Goal: Information Seeking & Learning: Learn about a topic

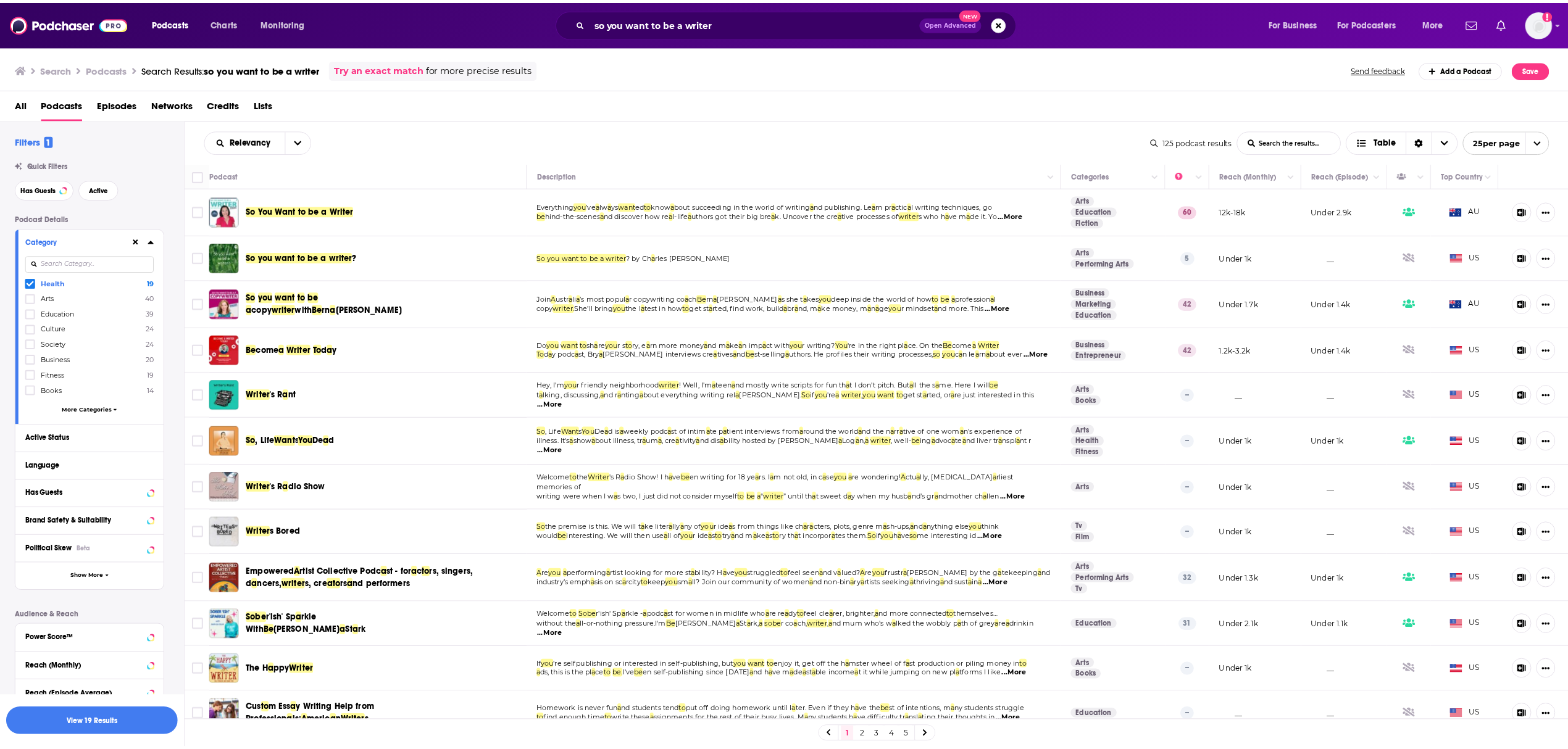
scroll to position [114, 0]
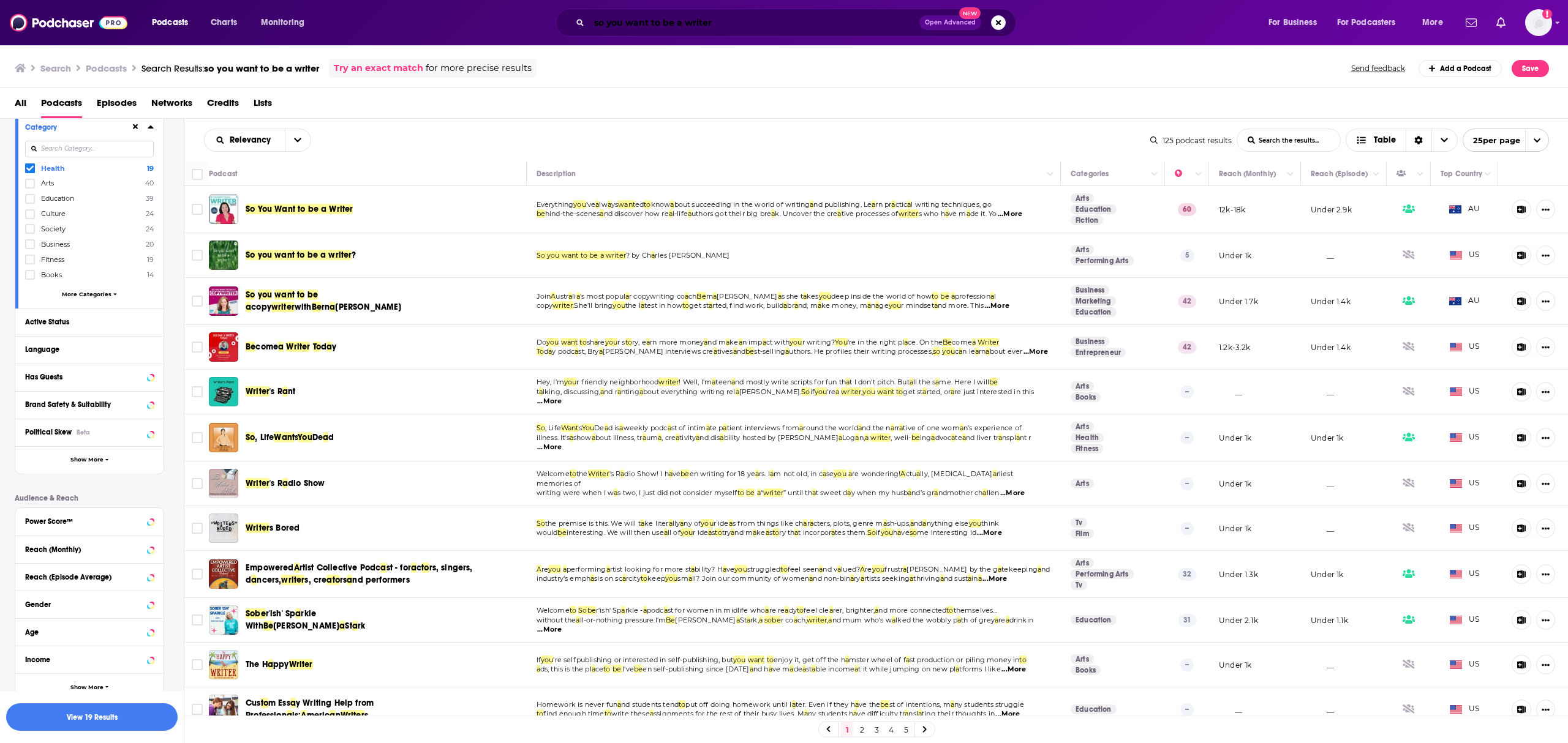
drag, startPoint x: 639, startPoint y: 21, endPoint x: 776, endPoint y: 15, distance: 137.1
click at [641, 21] on input "so you want to be a writer" at bounding box center [755, 23] width 331 height 19
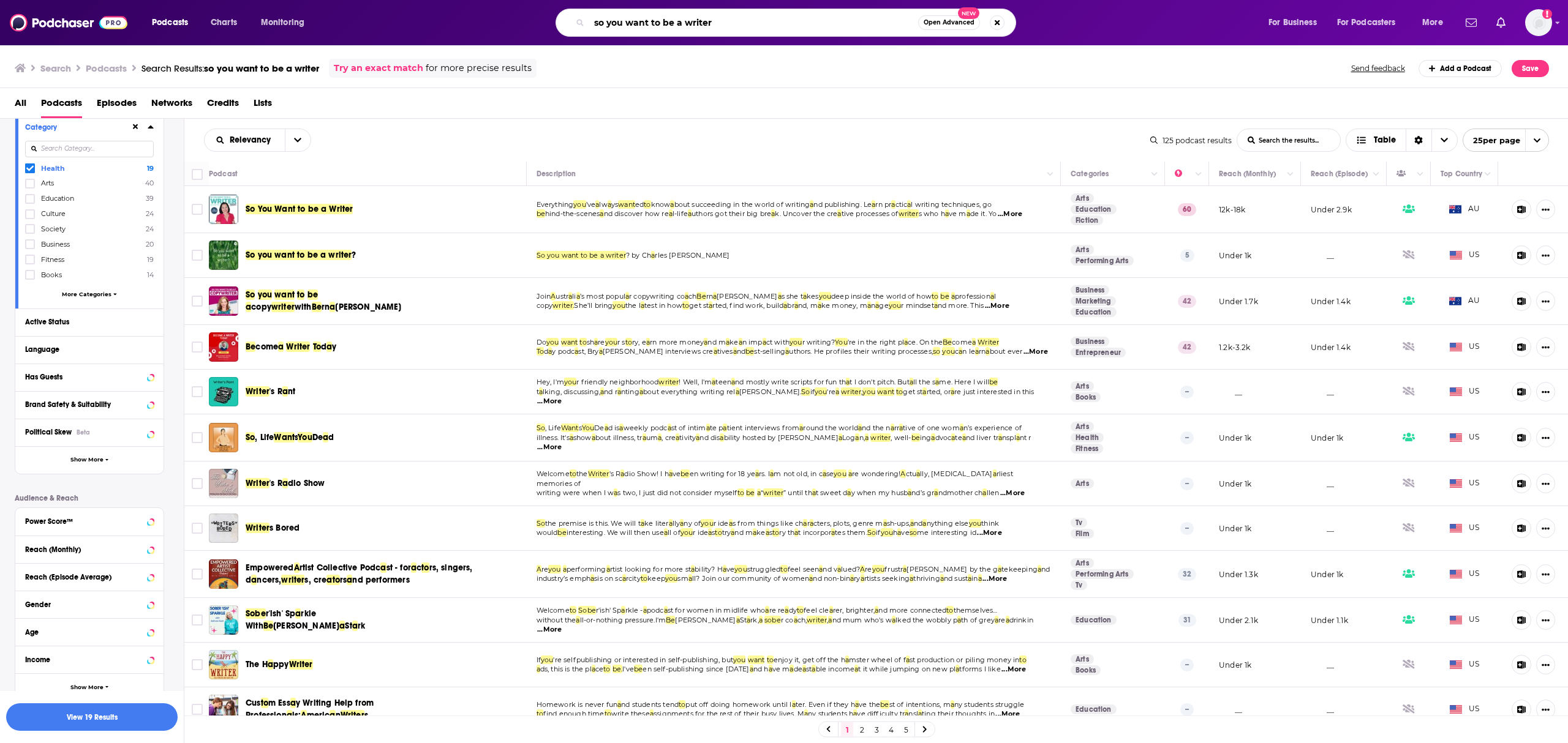
drag, startPoint x: 767, startPoint y: 20, endPoint x: 576, endPoint y: 26, distance: 191.1
click at [576, 26] on div "so you want to be a writer Open Advanced New" at bounding box center [785, 23] width 460 height 28
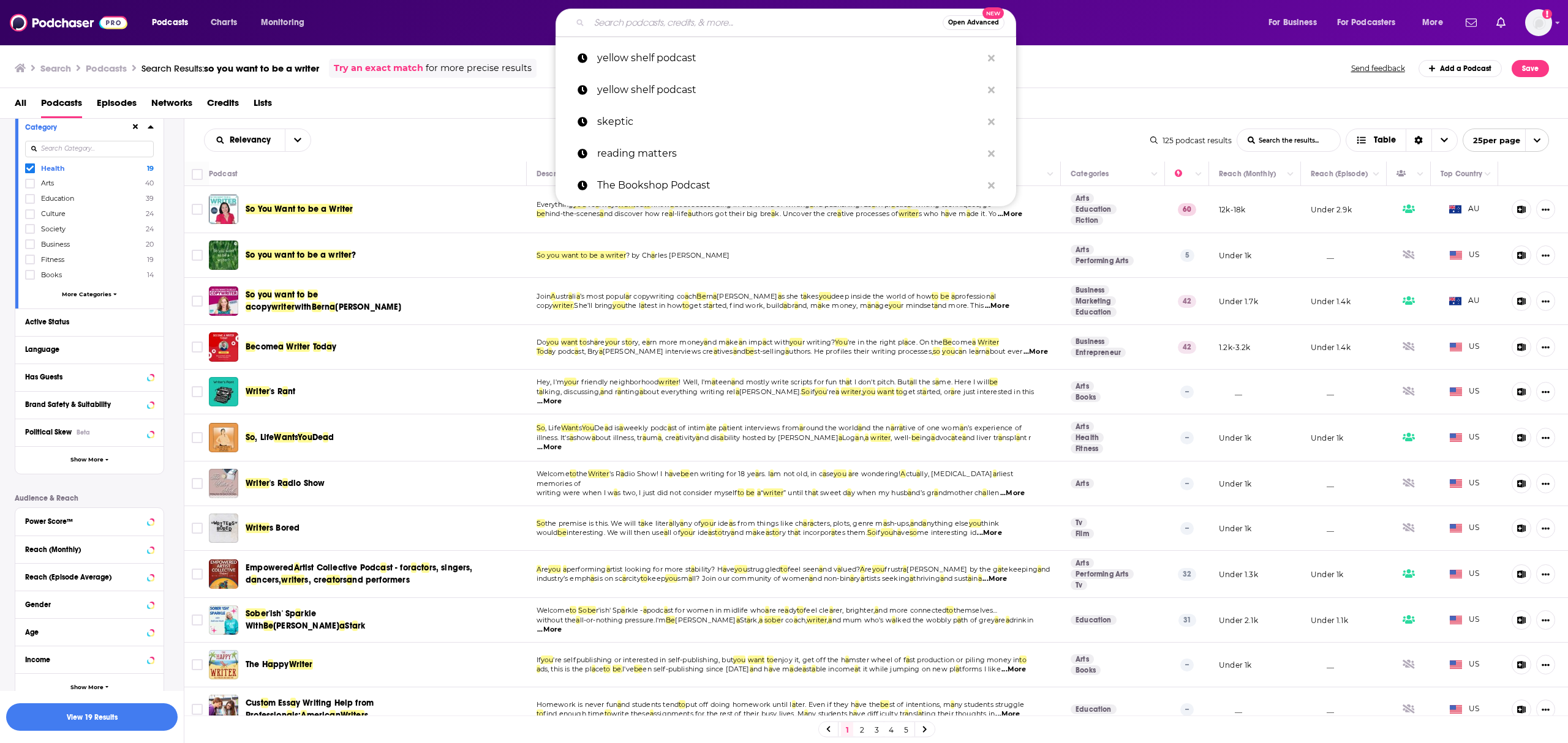
click at [975, 17] on button "Open Advanced New" at bounding box center [973, 23] width 62 height 15
click at [338, 106] on div "All Podcasts Episodes Networks Credits Lists" at bounding box center [786, 105] width 1544 height 25
click at [229, 19] on span "Charts" at bounding box center [223, 22] width 27 height 17
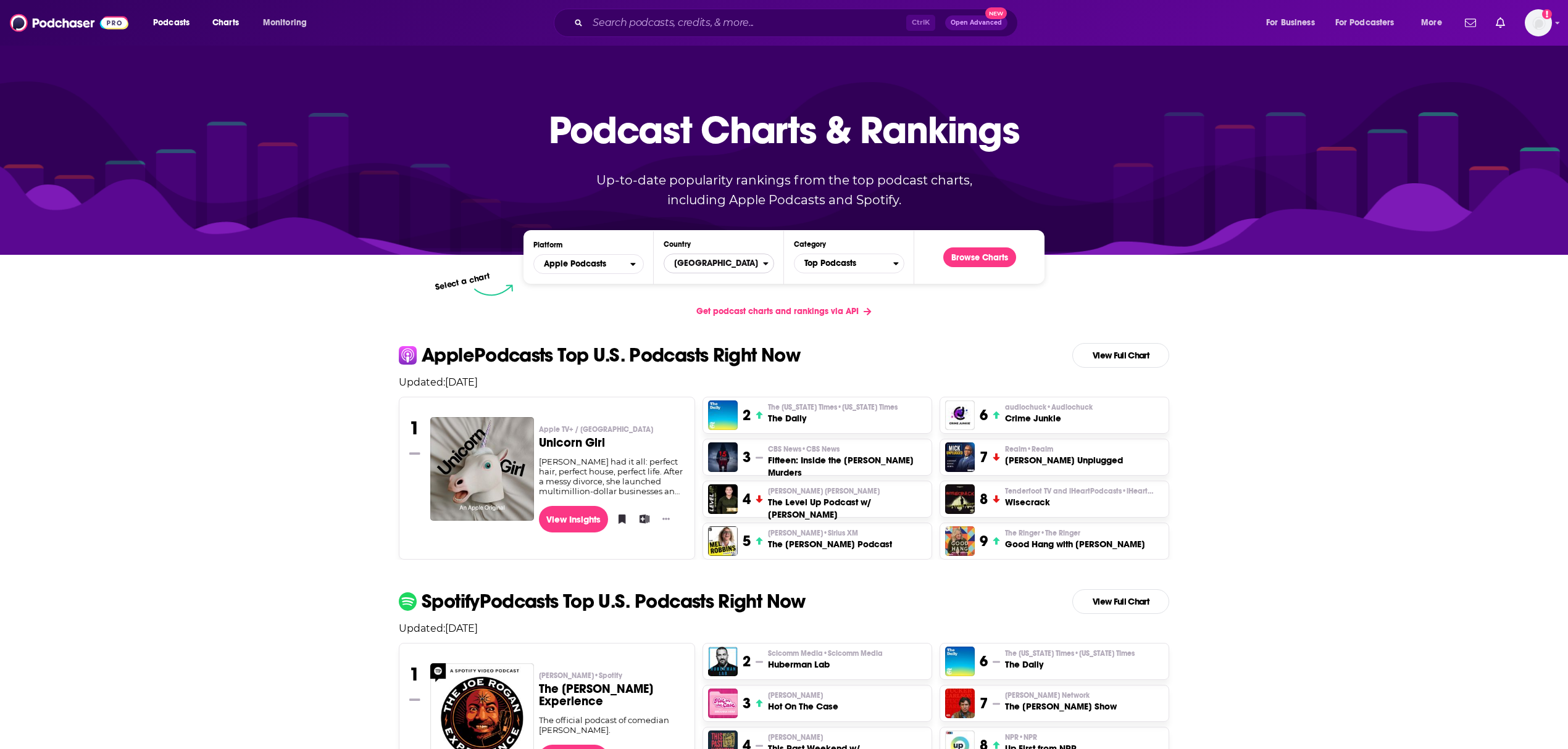
click at [765, 261] on icon "Countries" at bounding box center [765, 263] width 6 height 9
click at [705, 358] on button "Australia" at bounding box center [719, 356] width 99 height 15
click at [894, 263] on icon "Categories" at bounding box center [895, 263] width 6 height 9
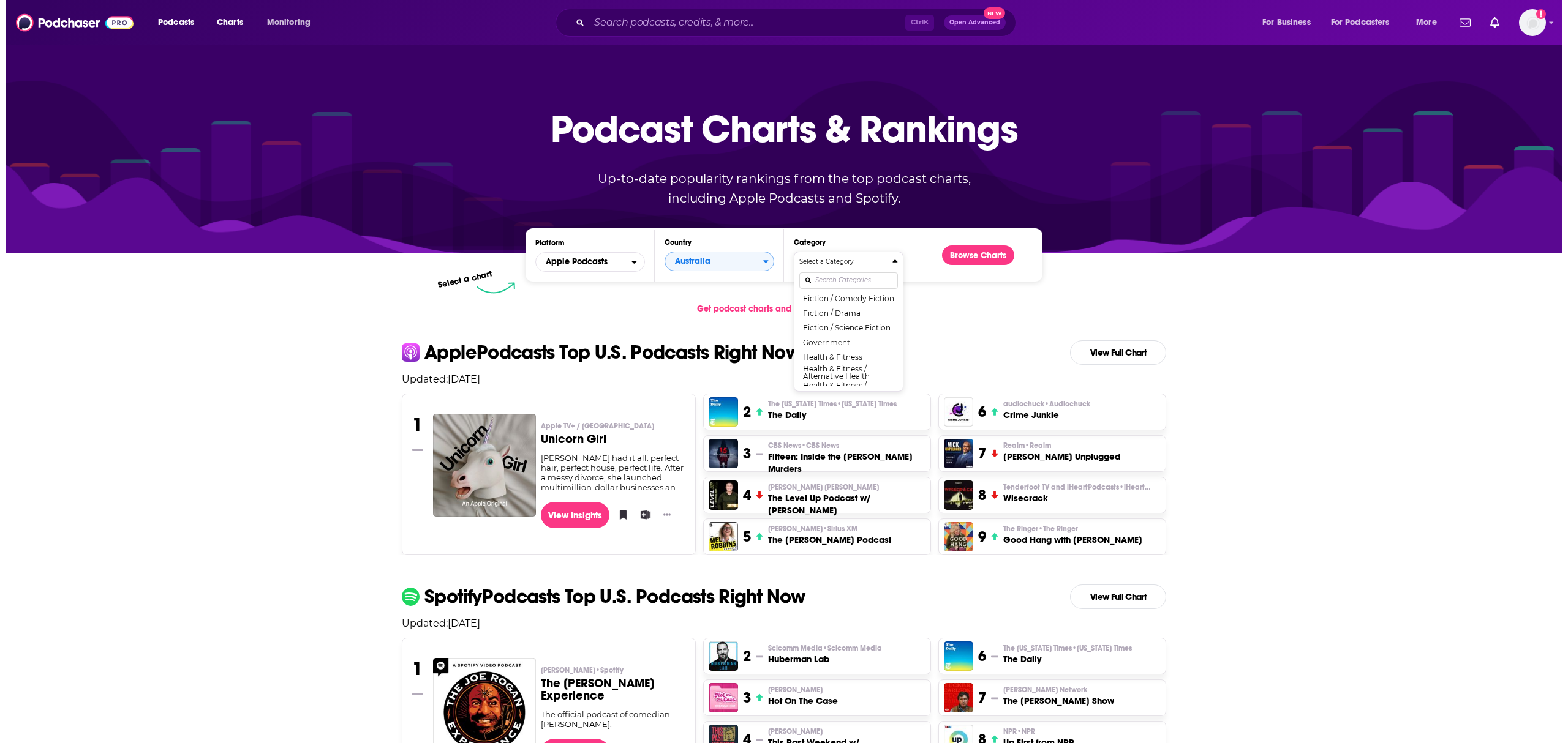
scroll to position [408, 0]
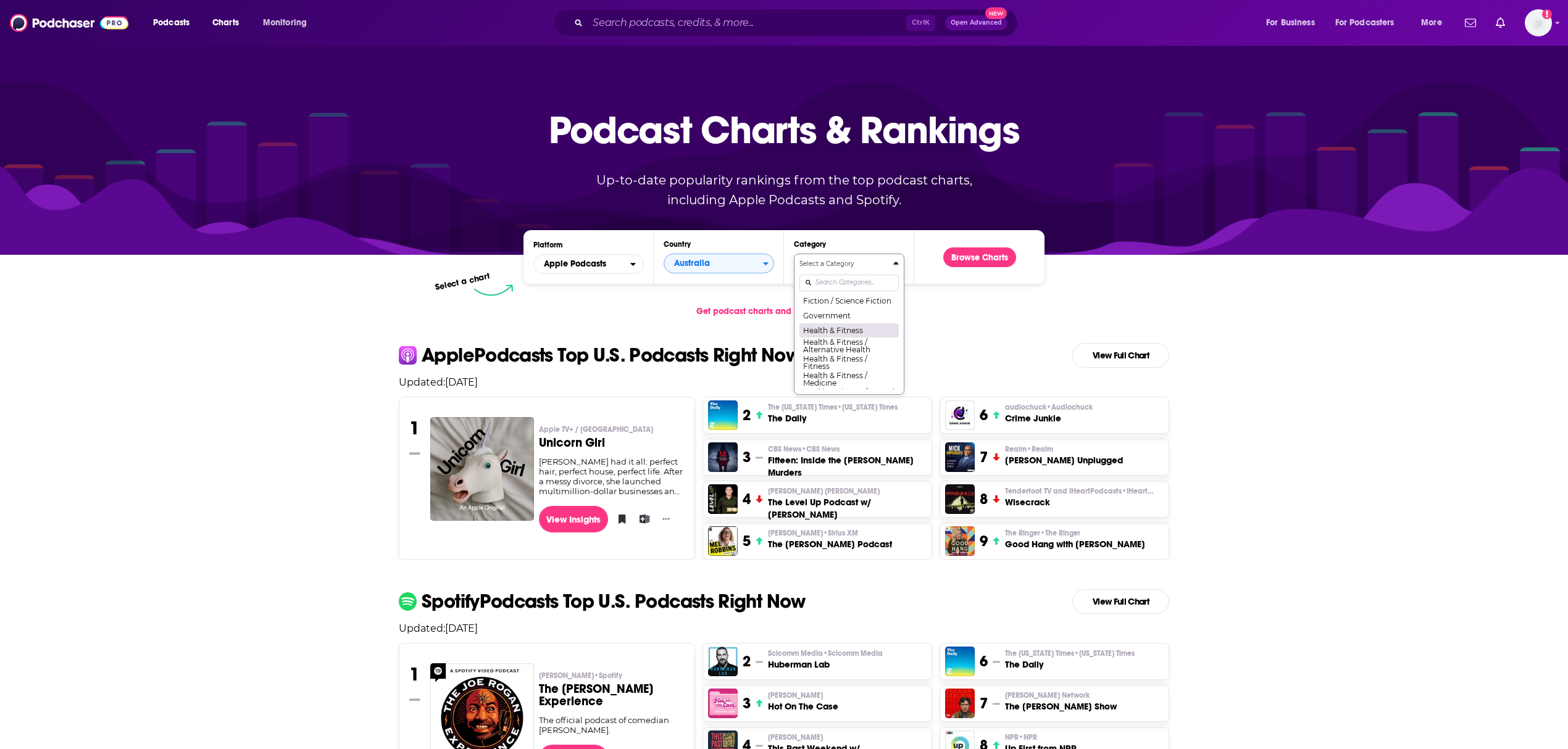
click at [849, 338] on button "Health & Fitness" at bounding box center [849, 330] width 99 height 15
click at [984, 257] on button "Browse Charts" at bounding box center [980, 258] width 73 height 19
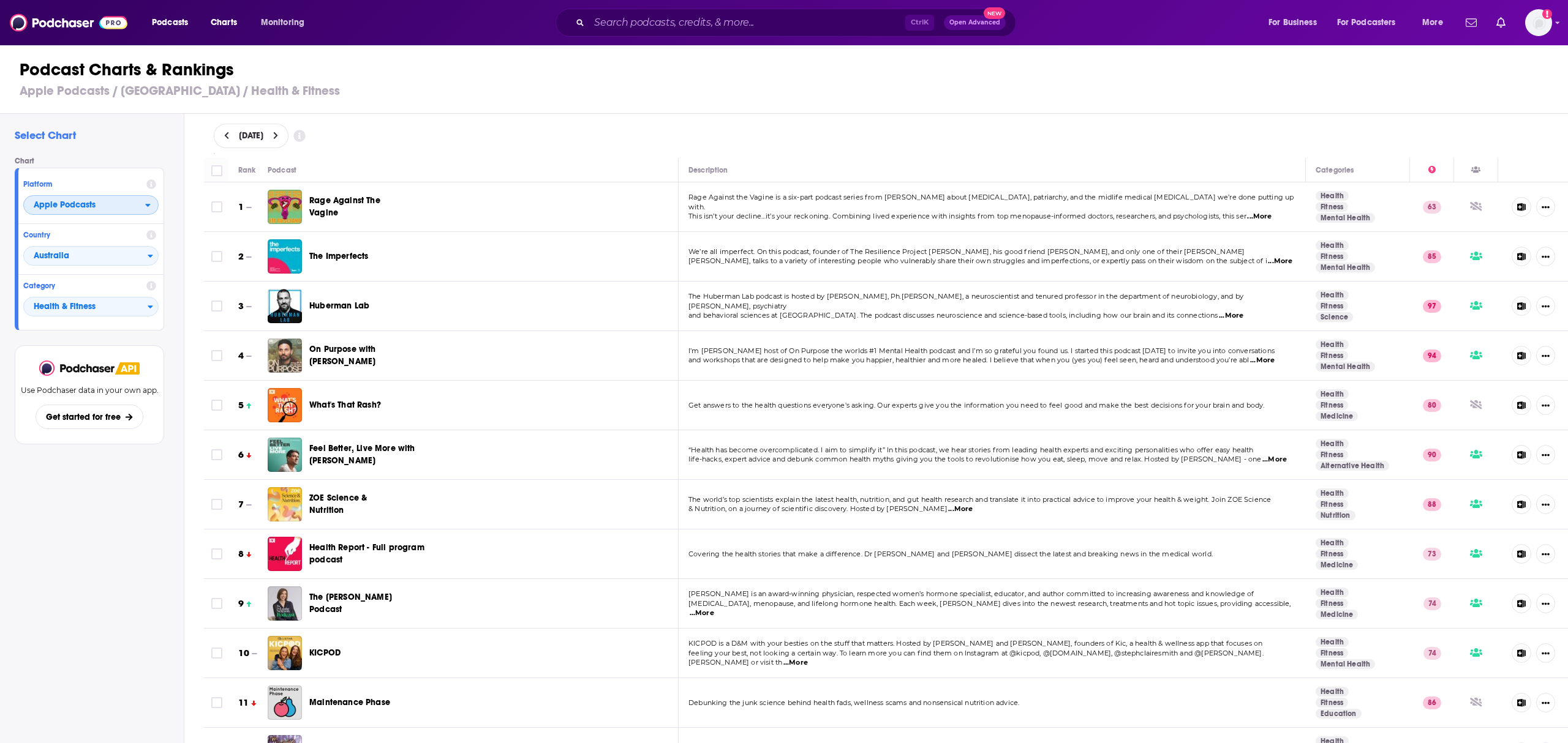
click at [145, 207] on icon "open menu" at bounding box center [148, 205] width 6 height 9
click at [86, 246] on span "Spotify" at bounding box center [90, 242] width 119 height 7
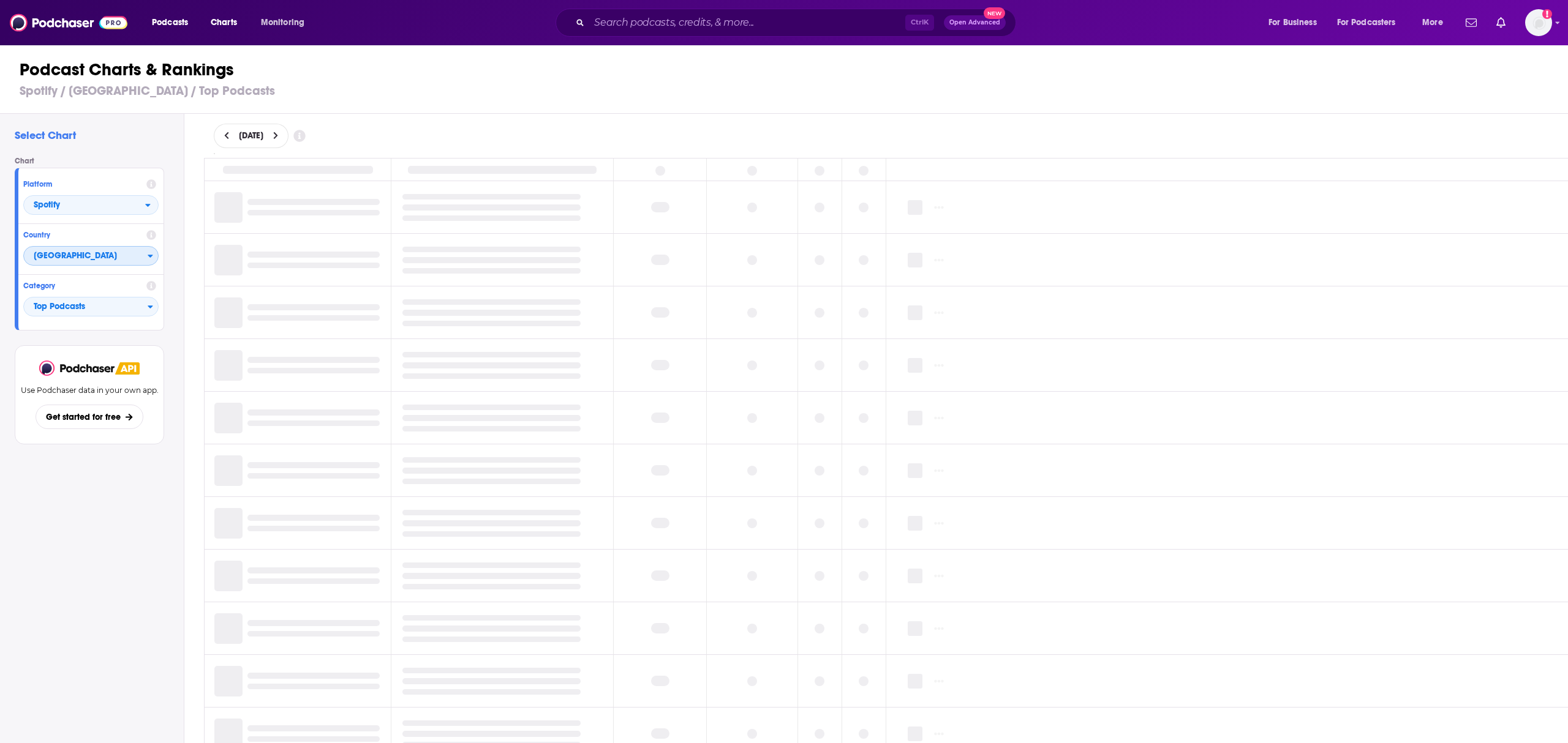
click at [148, 256] on icon "Countries" at bounding box center [151, 257] width 5 height 3
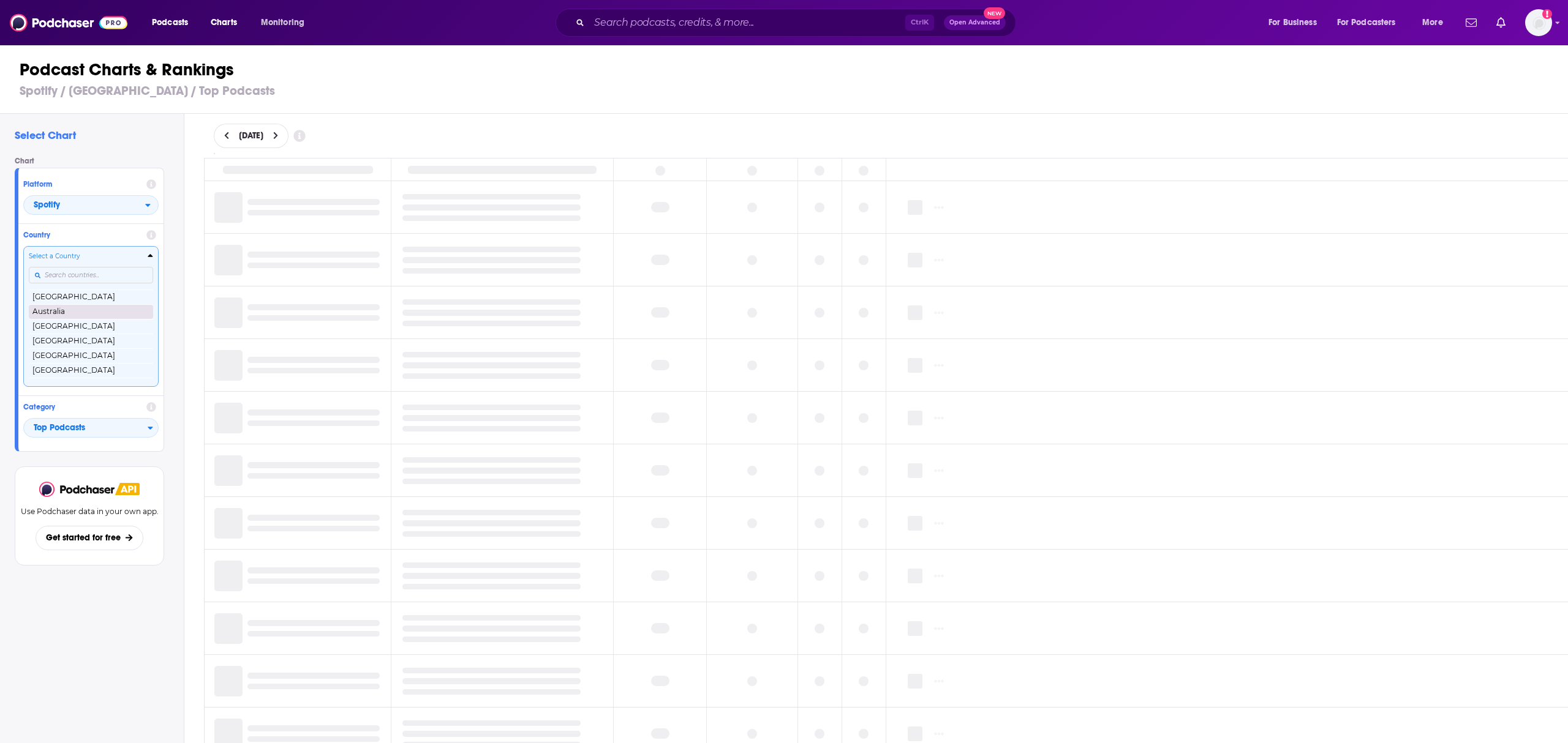
click at [71, 311] on button "Australia" at bounding box center [91, 312] width 124 height 15
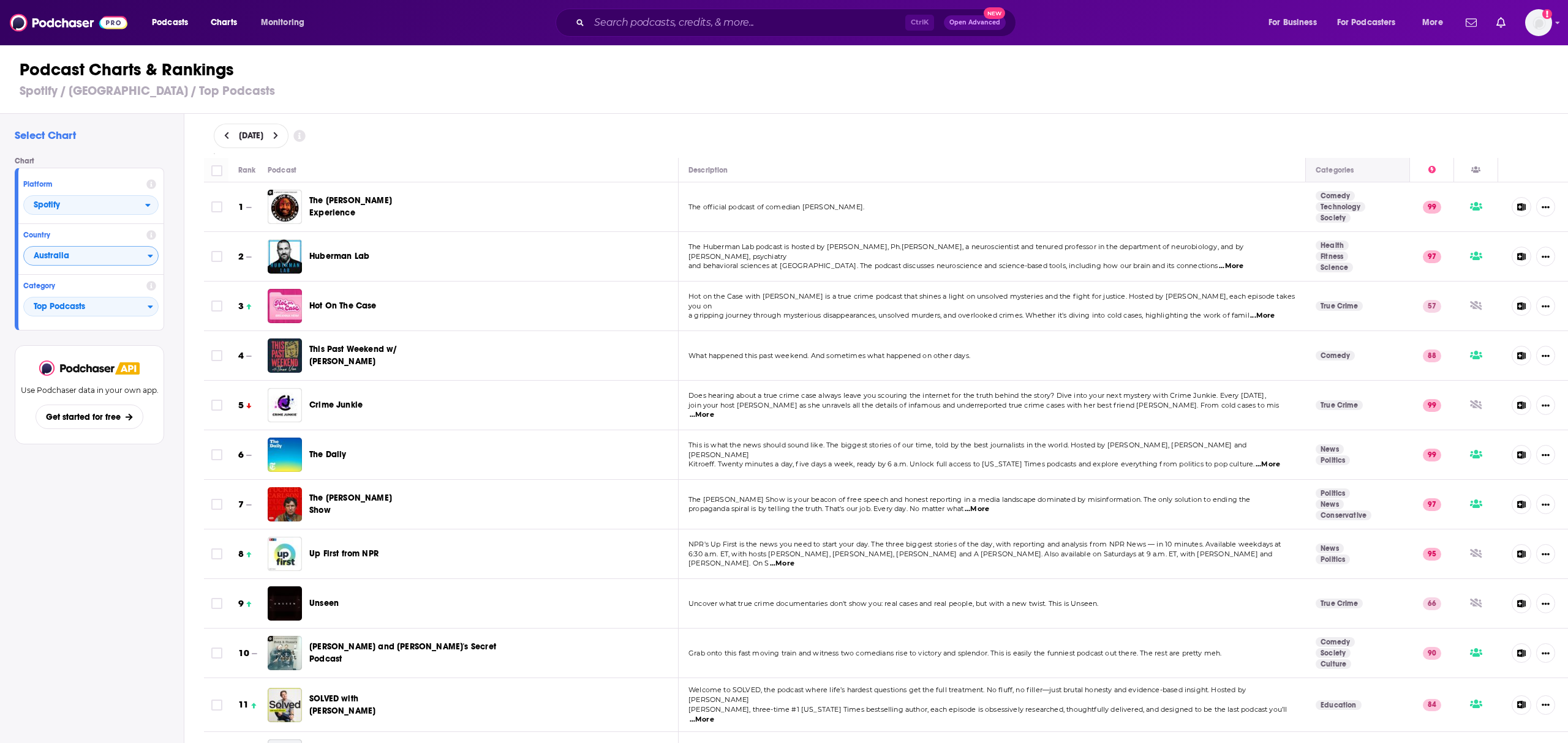
click at [1351, 164] on div "Categories" at bounding box center [1358, 170] width 84 height 15
click at [1349, 169] on div "Categories" at bounding box center [1358, 170] width 84 height 15
click at [1328, 172] on div "Categories" at bounding box center [1334, 170] width 38 height 15
click at [229, 24] on span "Charts" at bounding box center [223, 22] width 27 height 17
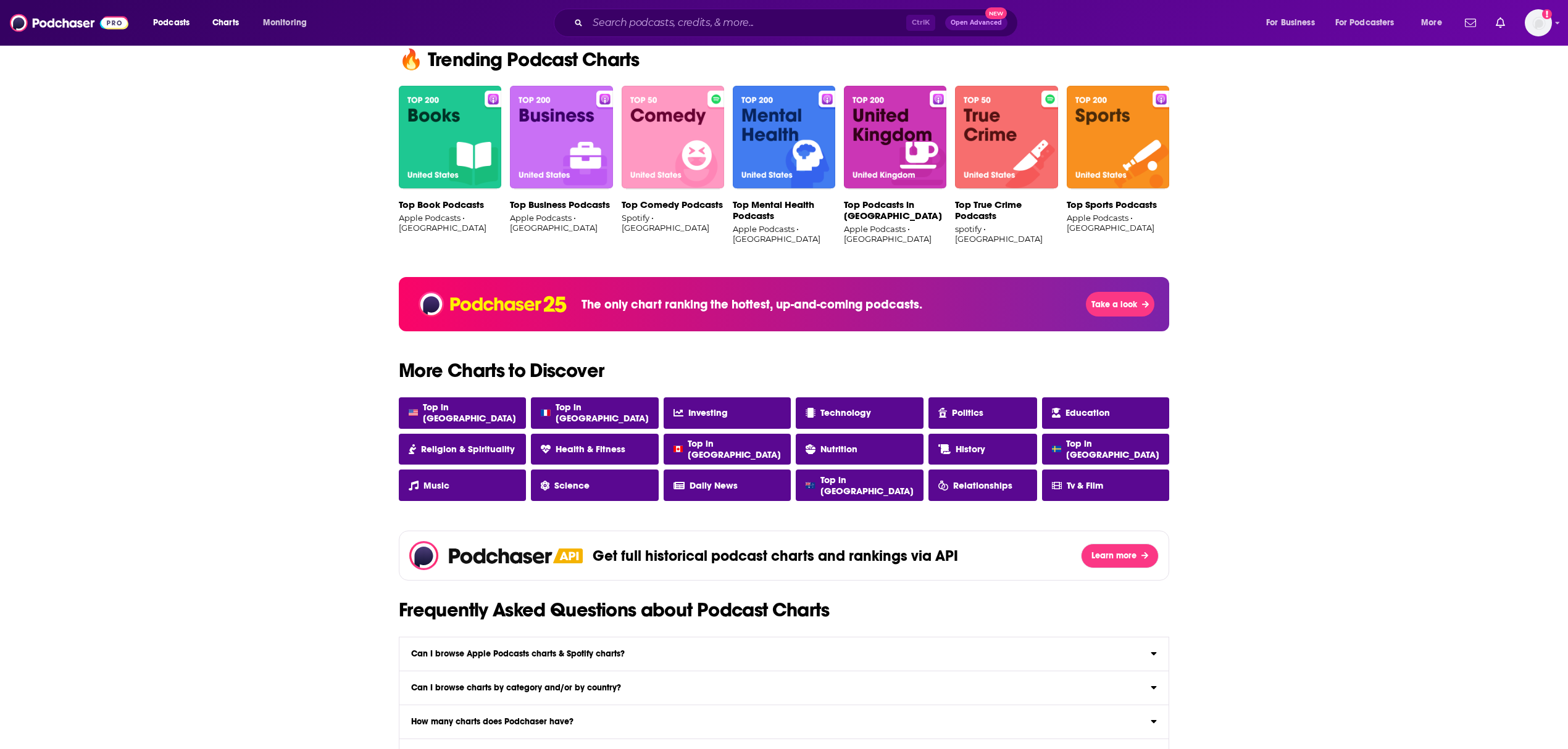
scroll to position [823, 0]
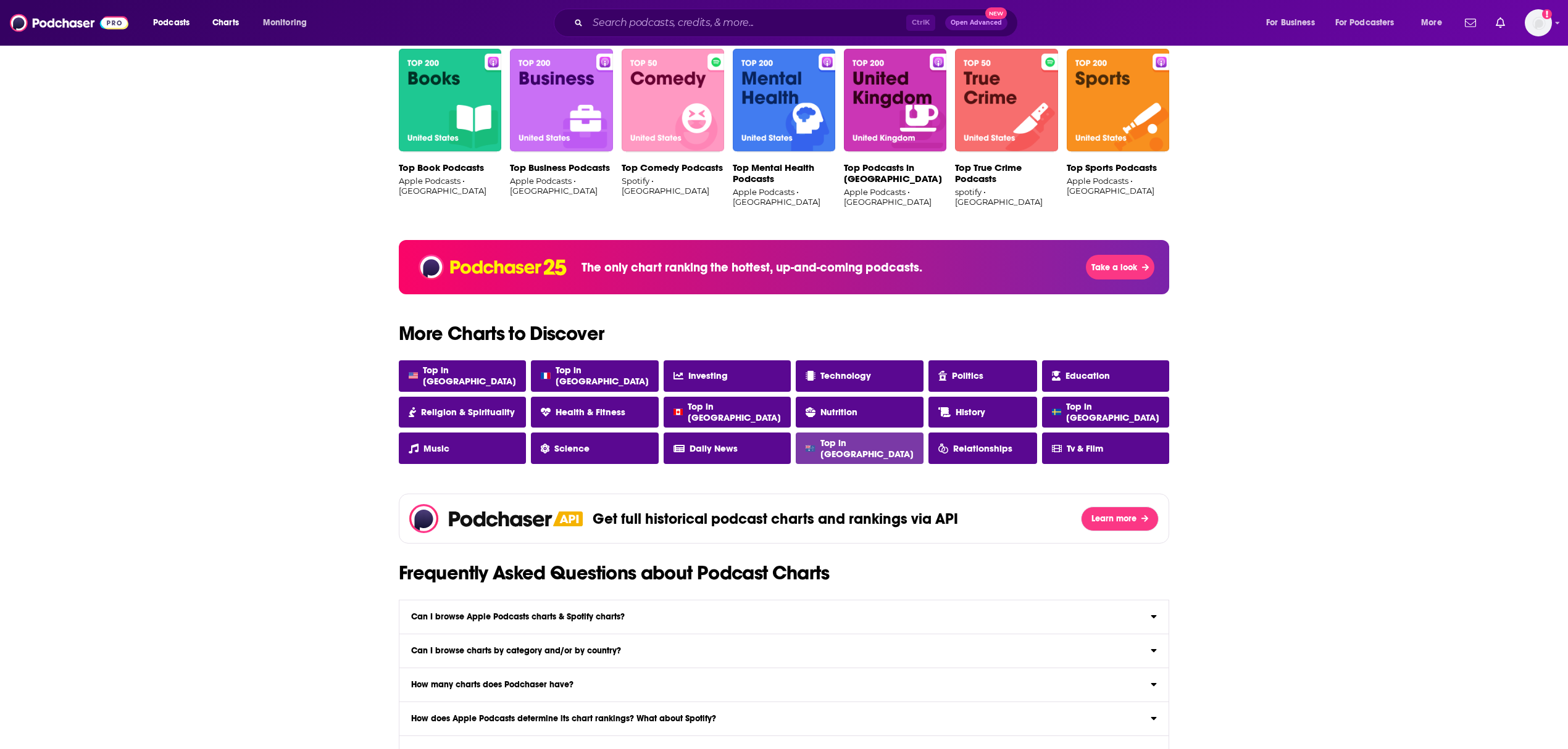
click at [852, 446] on span "Top in [GEOGRAPHIC_DATA]" at bounding box center [867, 448] width 93 height 22
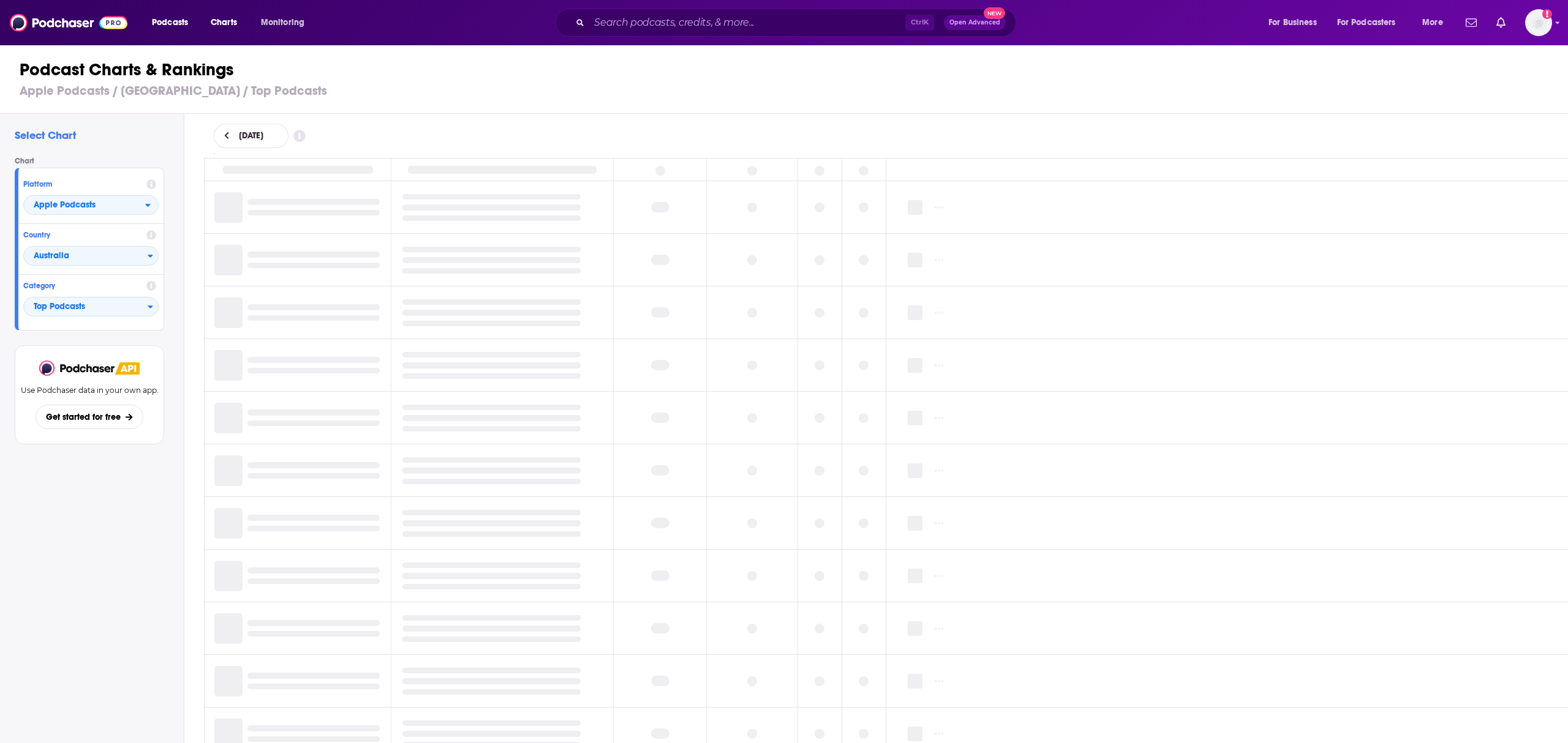
click at [227, 135] on icon at bounding box center [227, 135] width 6 height 9
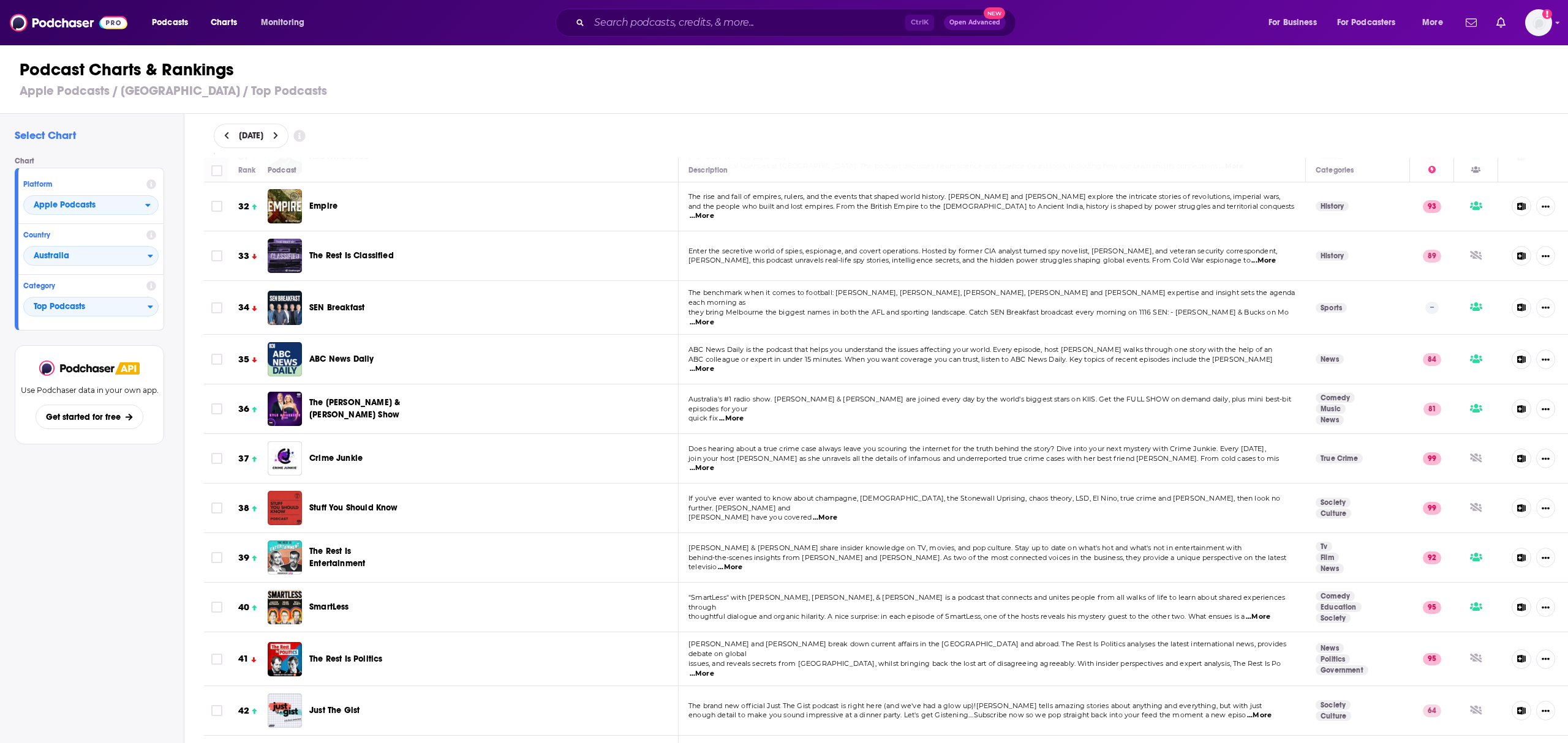
scroll to position [1714, 0]
